Goal: Find specific page/section: Find specific page/section

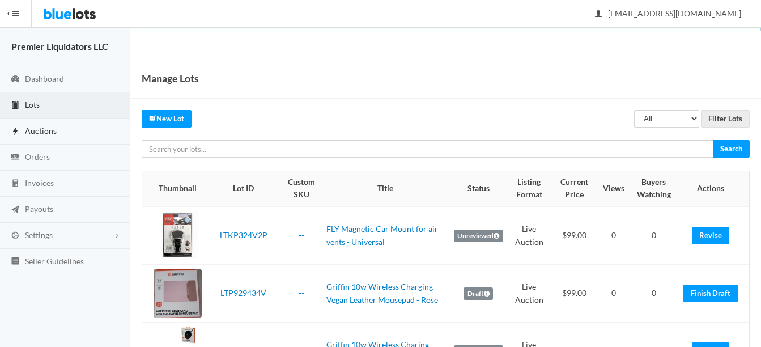
click at [36, 123] on link "Auctions" at bounding box center [65, 132] width 130 height 26
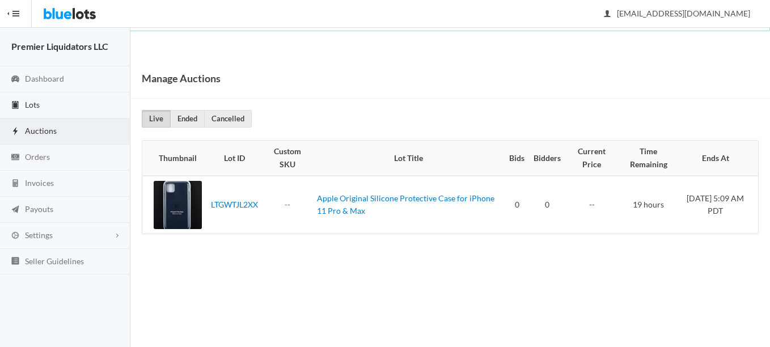
click at [35, 98] on link "Lots" at bounding box center [65, 105] width 130 height 26
